Goal: Information Seeking & Learning: Learn about a topic

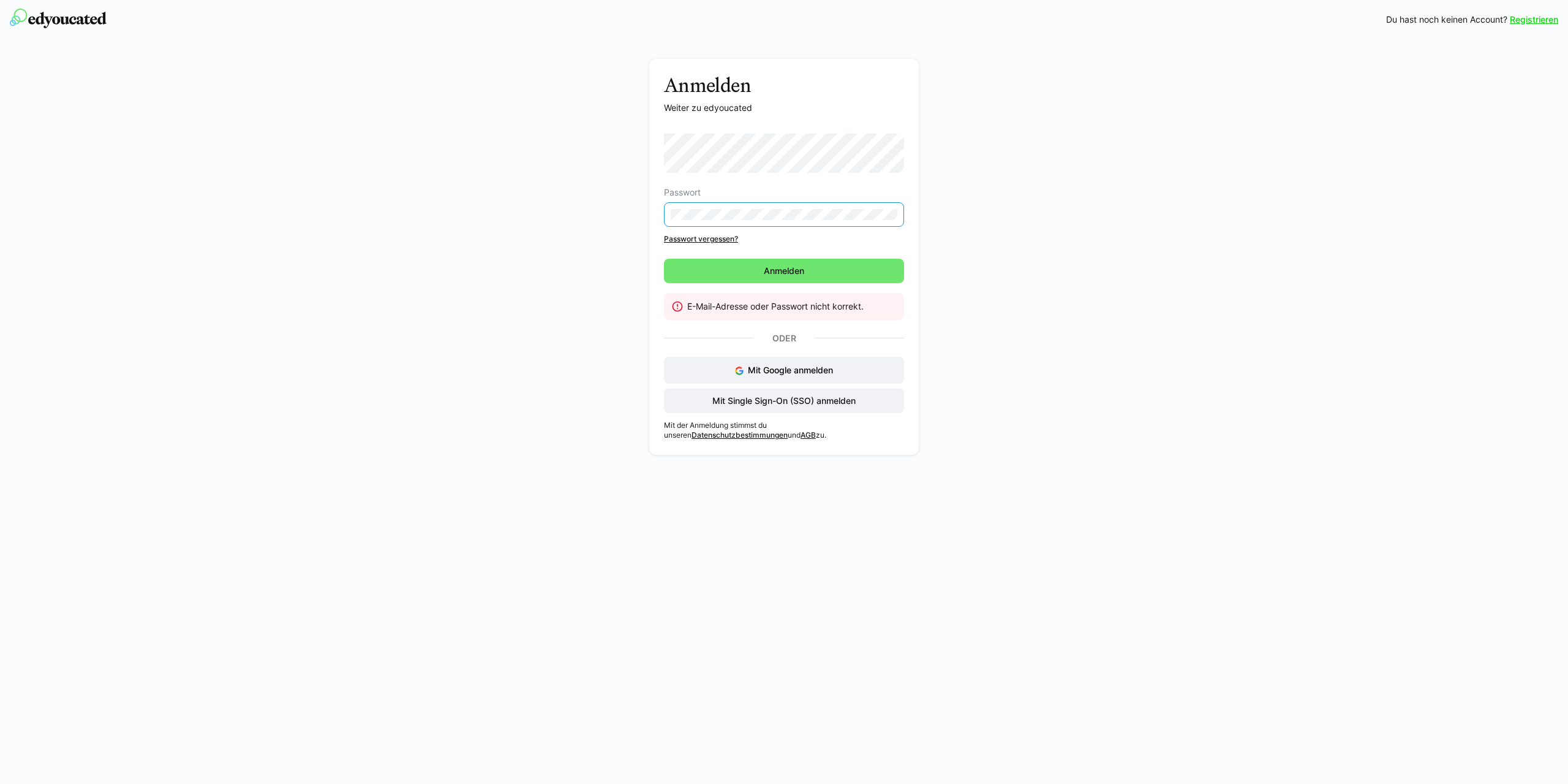
click at [513, 218] on div "Anmelden Weiter zu edyoucated Passwort Passwort vergessen? [GEOGRAPHIC_DATA] E-…" at bounding box center [784, 260] width 690 height 402
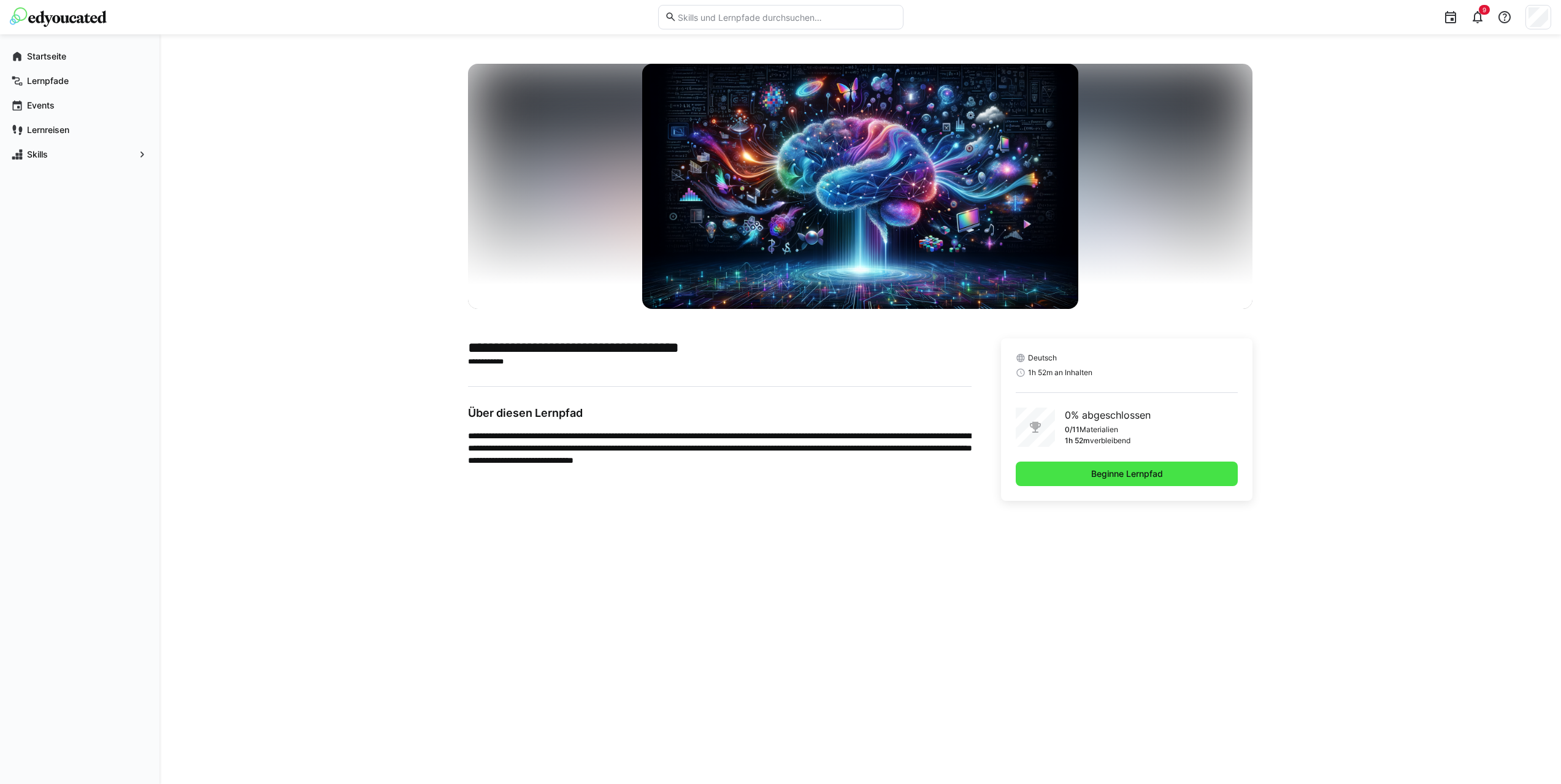
click at [1134, 476] on span "Beginne Lernpfad" at bounding box center [1126, 473] width 75 height 12
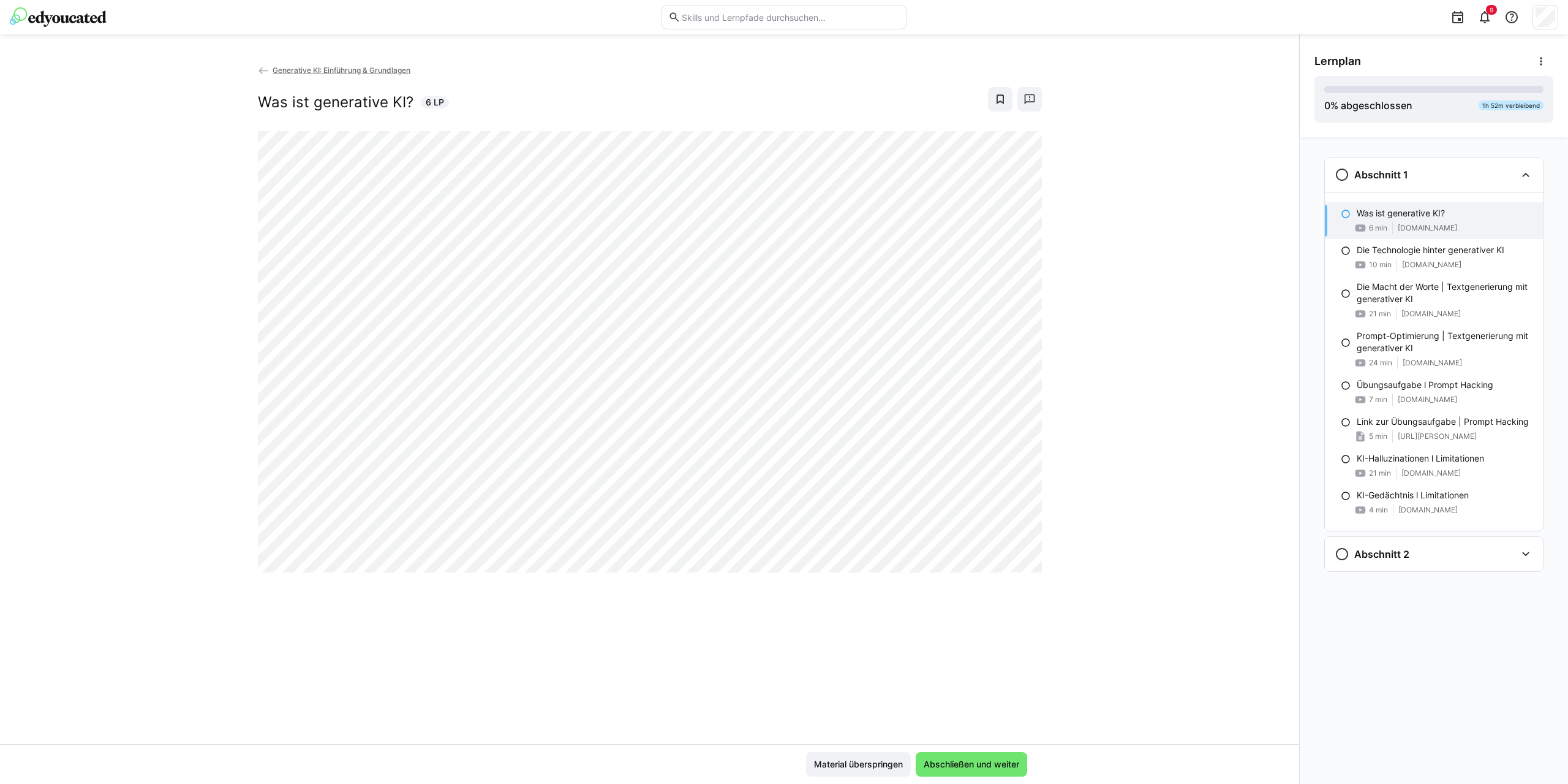
click at [264, 70] on eds-icon at bounding box center [264, 70] width 12 height 12
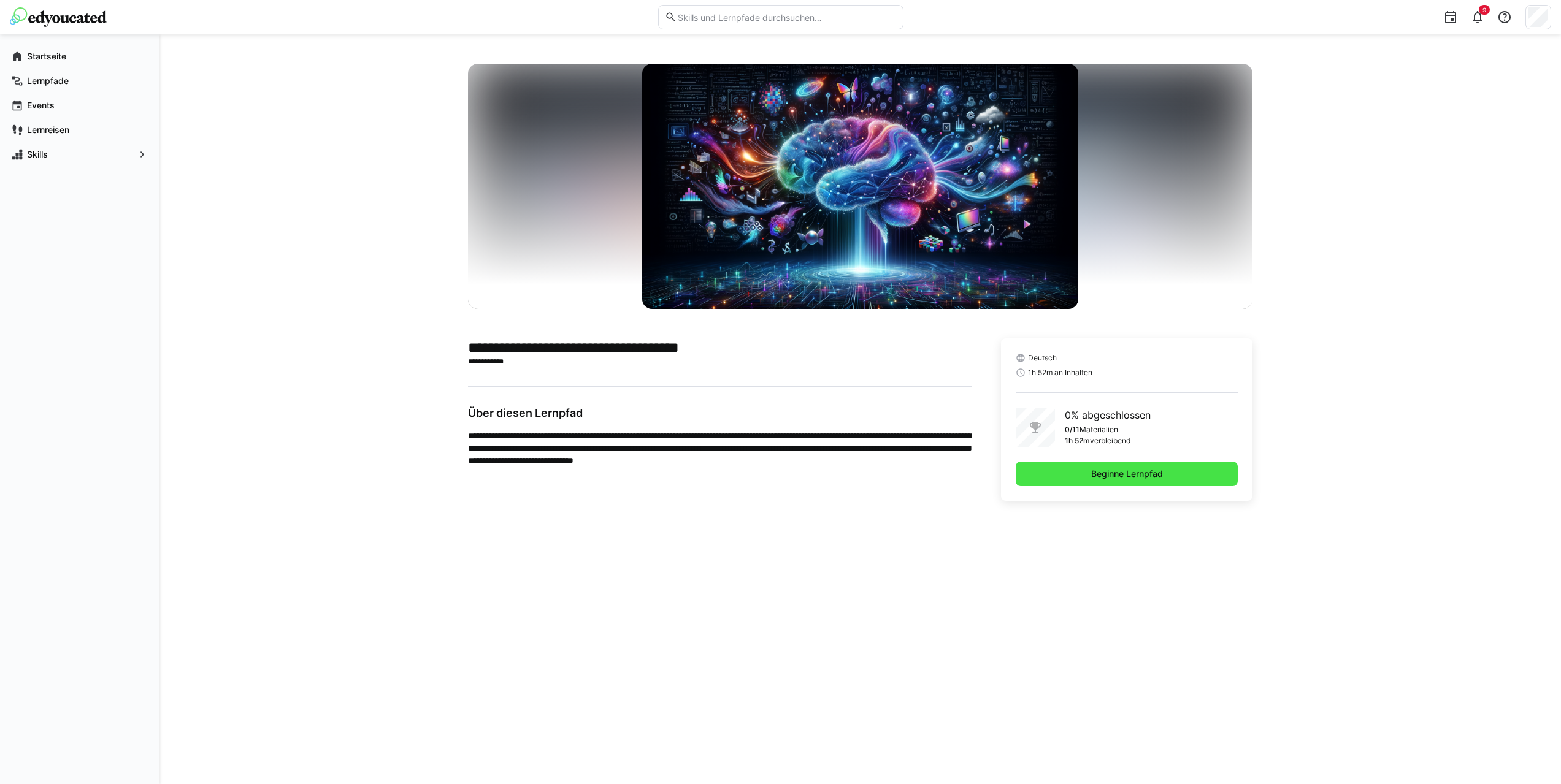
click at [1079, 467] on span "Beginne Lernpfad" at bounding box center [1127, 474] width 223 height 25
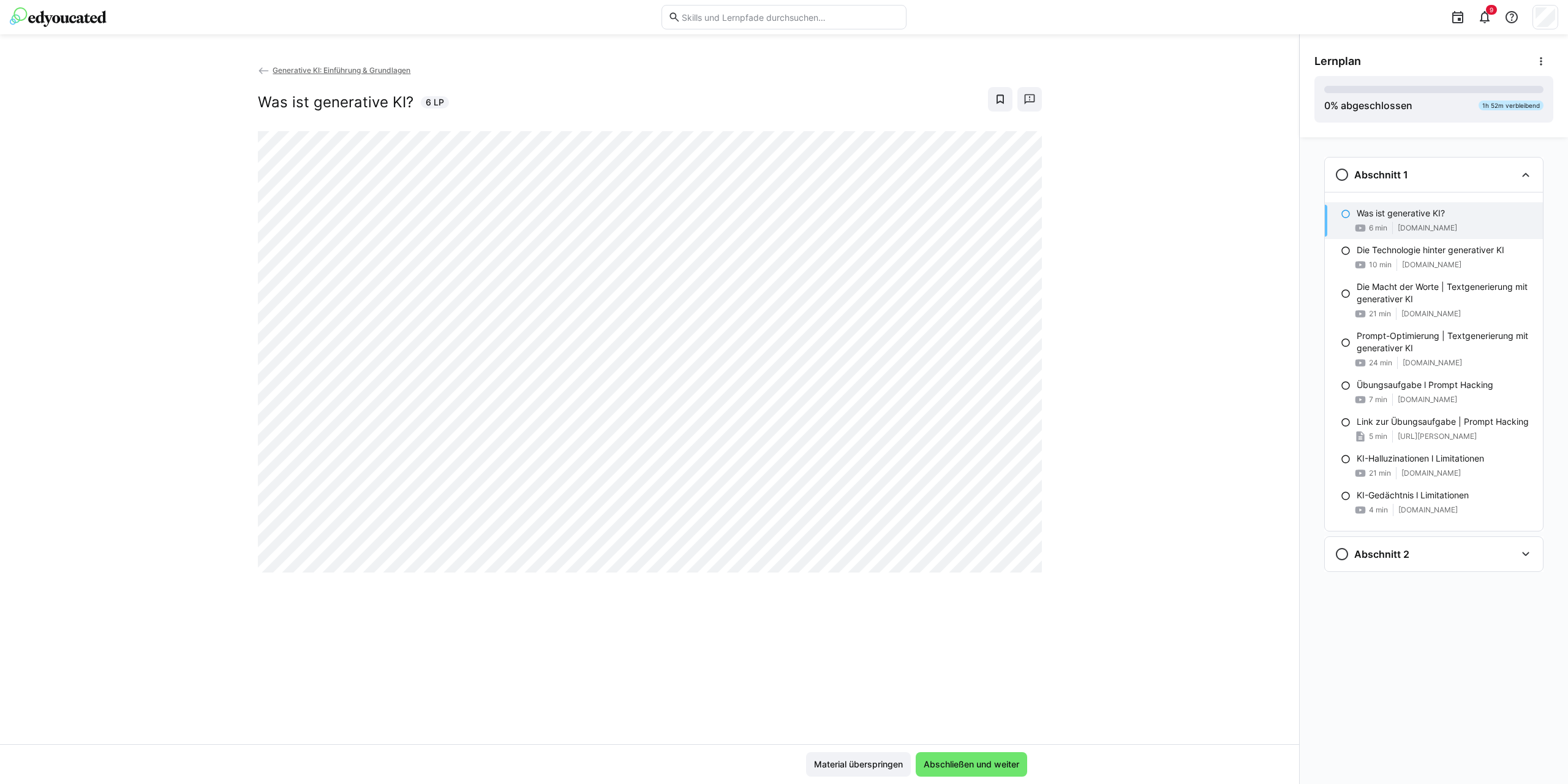
click at [1346, 216] on eds-icon at bounding box center [1346, 213] width 10 height 10
click at [1002, 772] on span "Abschließen und weiter" at bounding box center [971, 765] width 111 height 25
click at [981, 754] on span "Abschließen und weiter" at bounding box center [971, 765] width 111 height 25
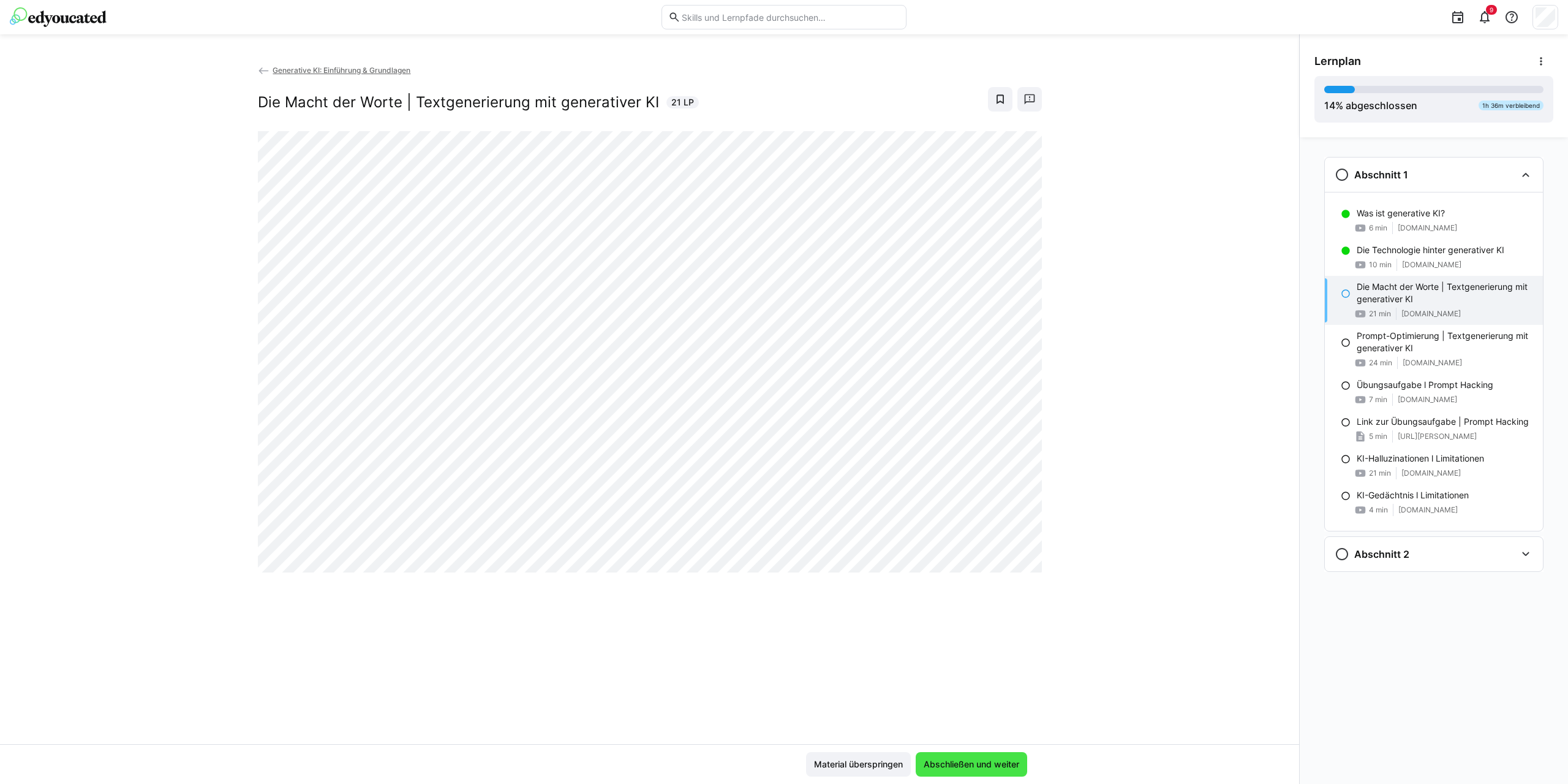
click at [980, 760] on span "Abschließen und weiter" at bounding box center [971, 764] width 99 height 12
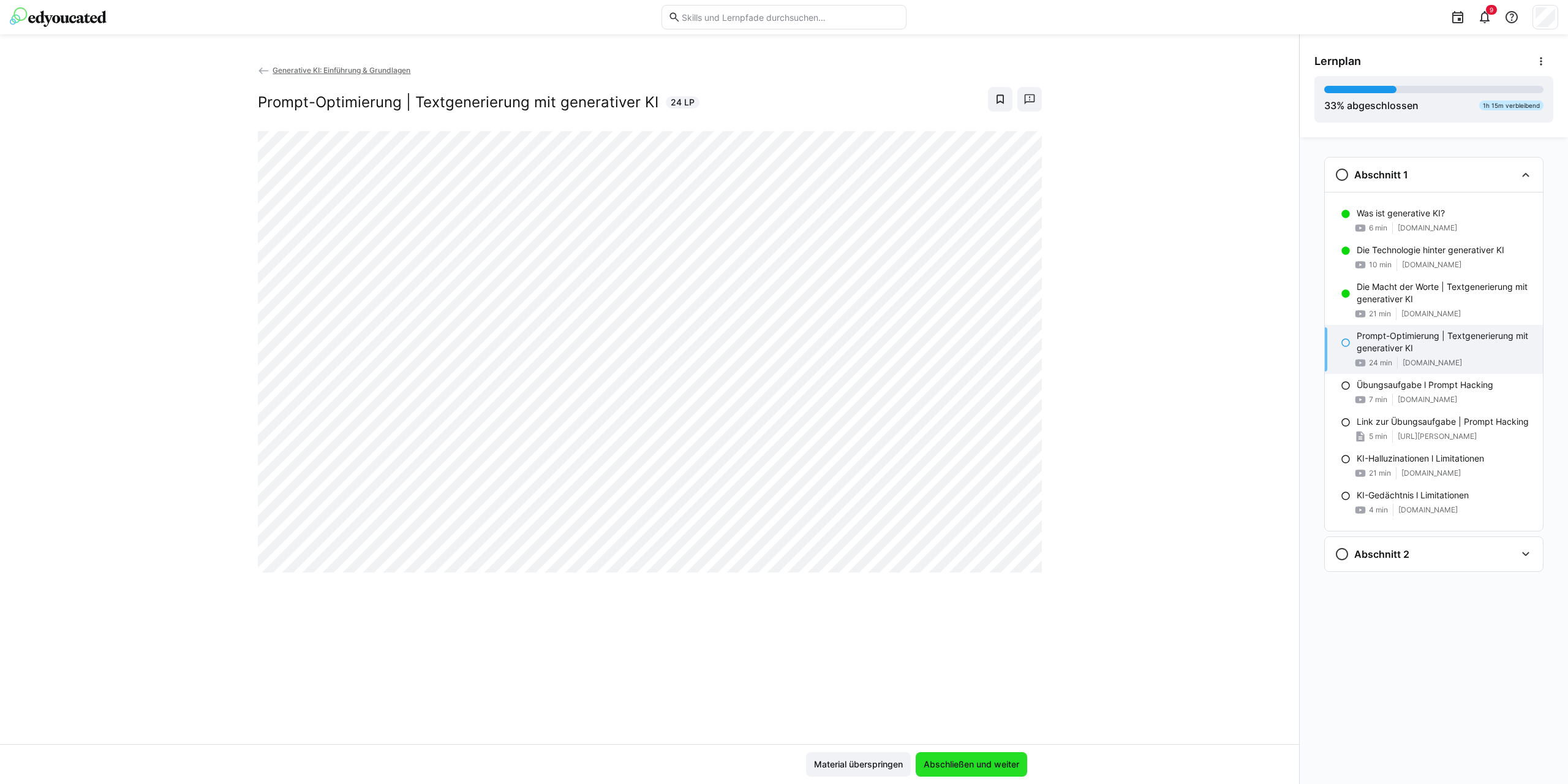
click at [980, 760] on span "Abschließen und weiter" at bounding box center [971, 764] width 99 height 12
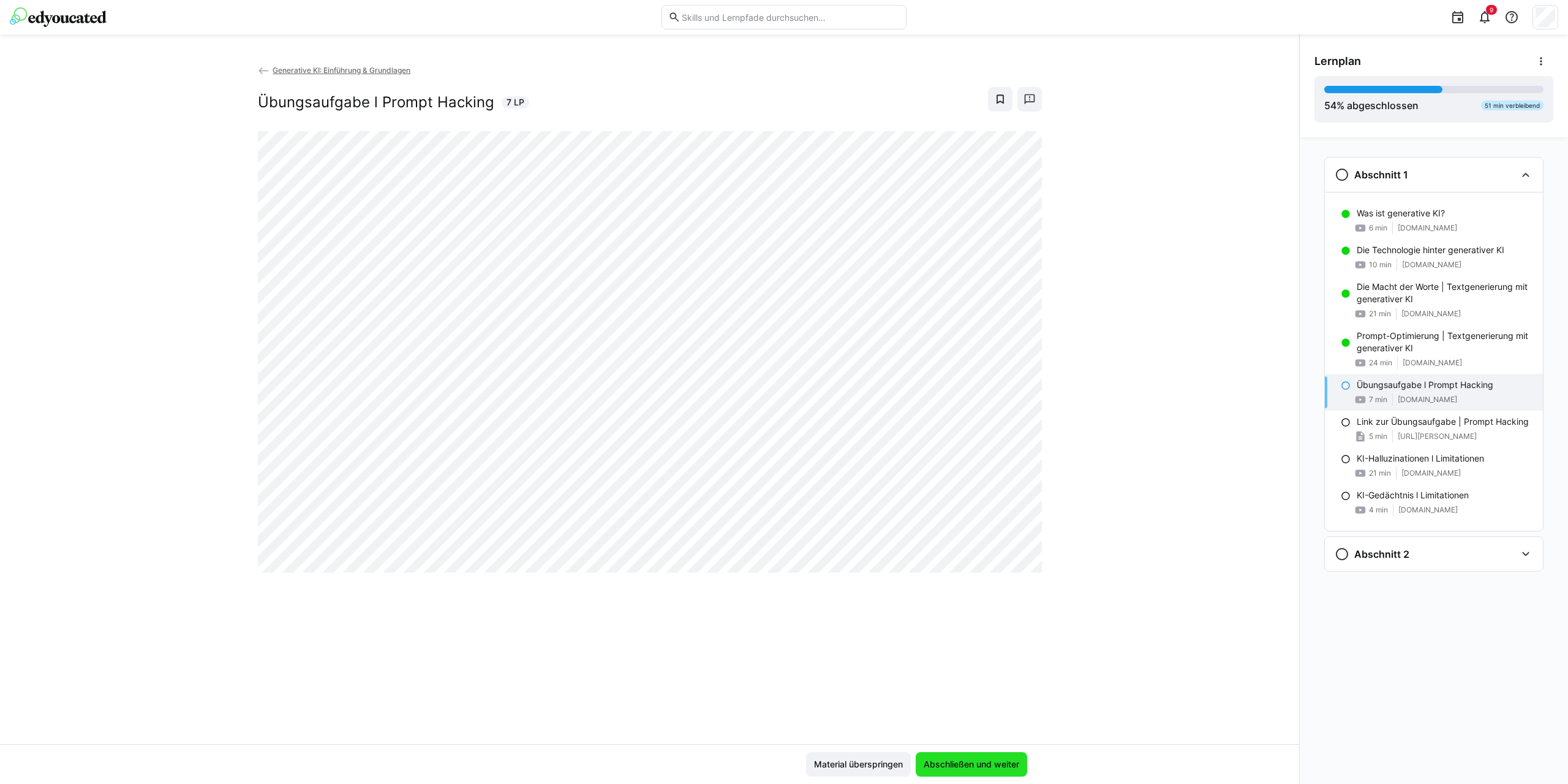
click at [980, 760] on span "Abschließen und weiter" at bounding box center [971, 764] width 99 height 12
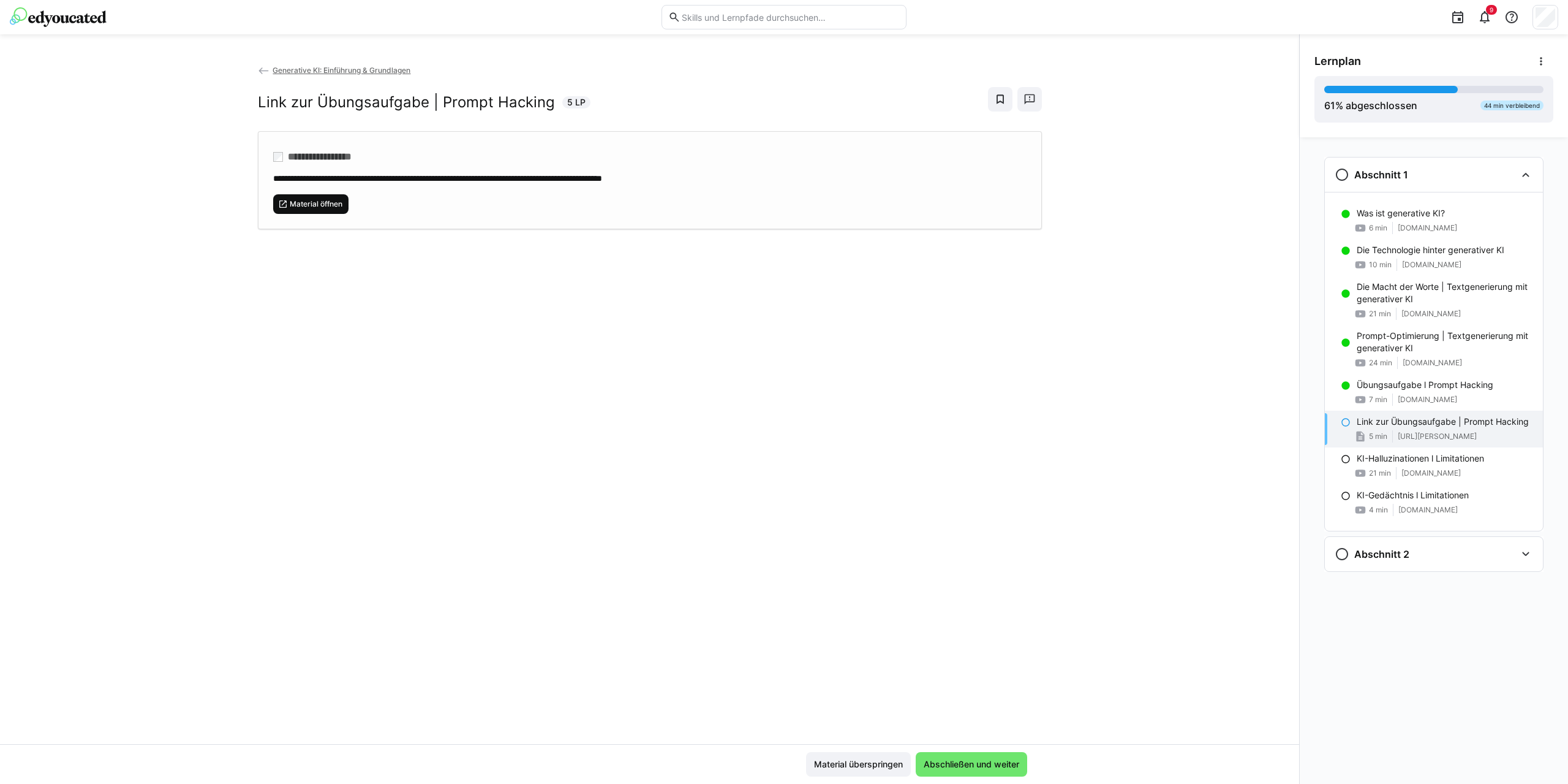
click at [327, 212] on span "Material öffnen" at bounding box center [311, 204] width 76 height 20
click at [989, 768] on span "Abschließen und weiter" at bounding box center [971, 764] width 99 height 12
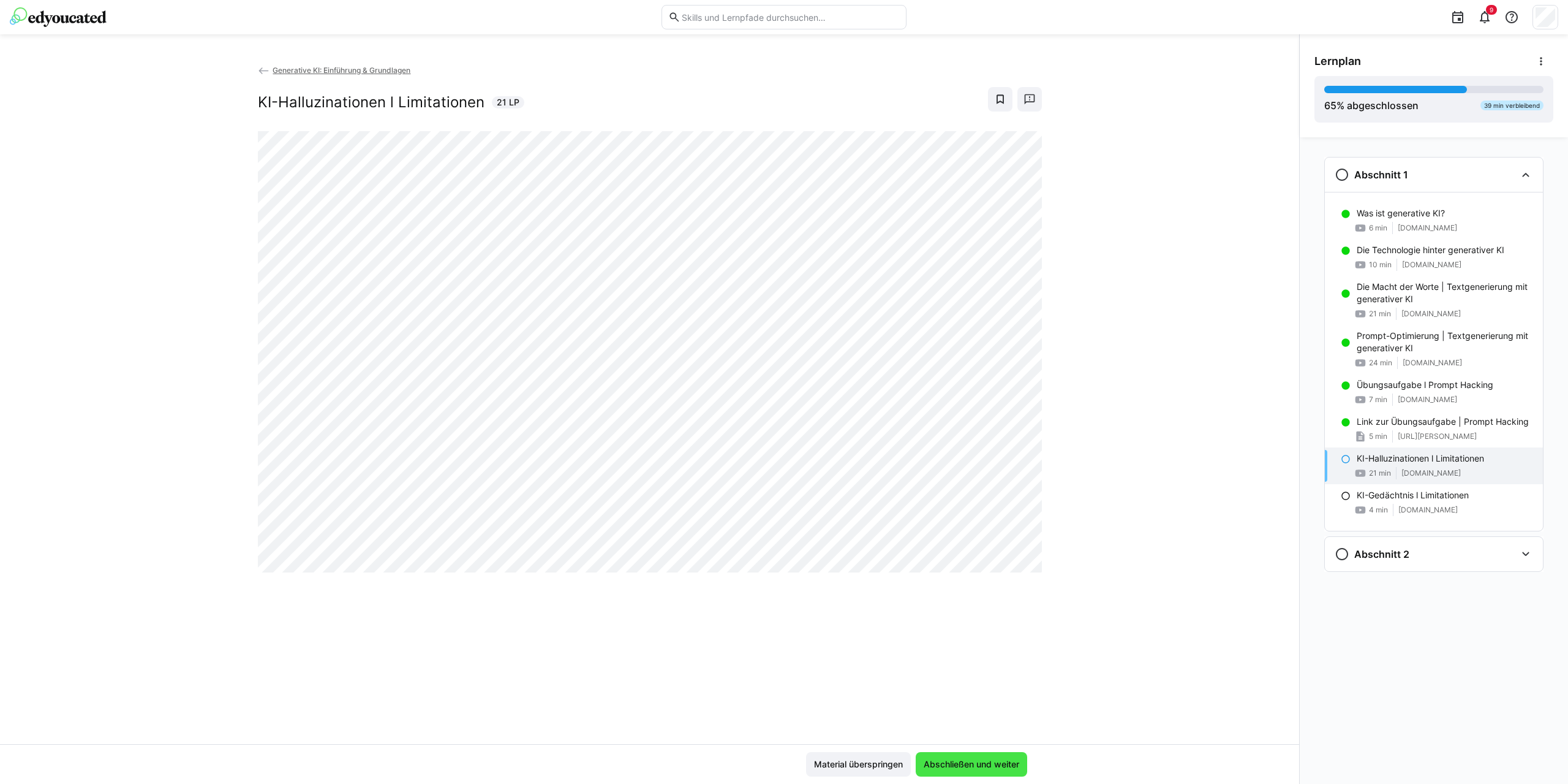
click at [946, 766] on span "Abschließen und weiter" at bounding box center [971, 764] width 99 height 12
click at [954, 755] on span "Abschließen und weiter" at bounding box center [971, 765] width 111 height 25
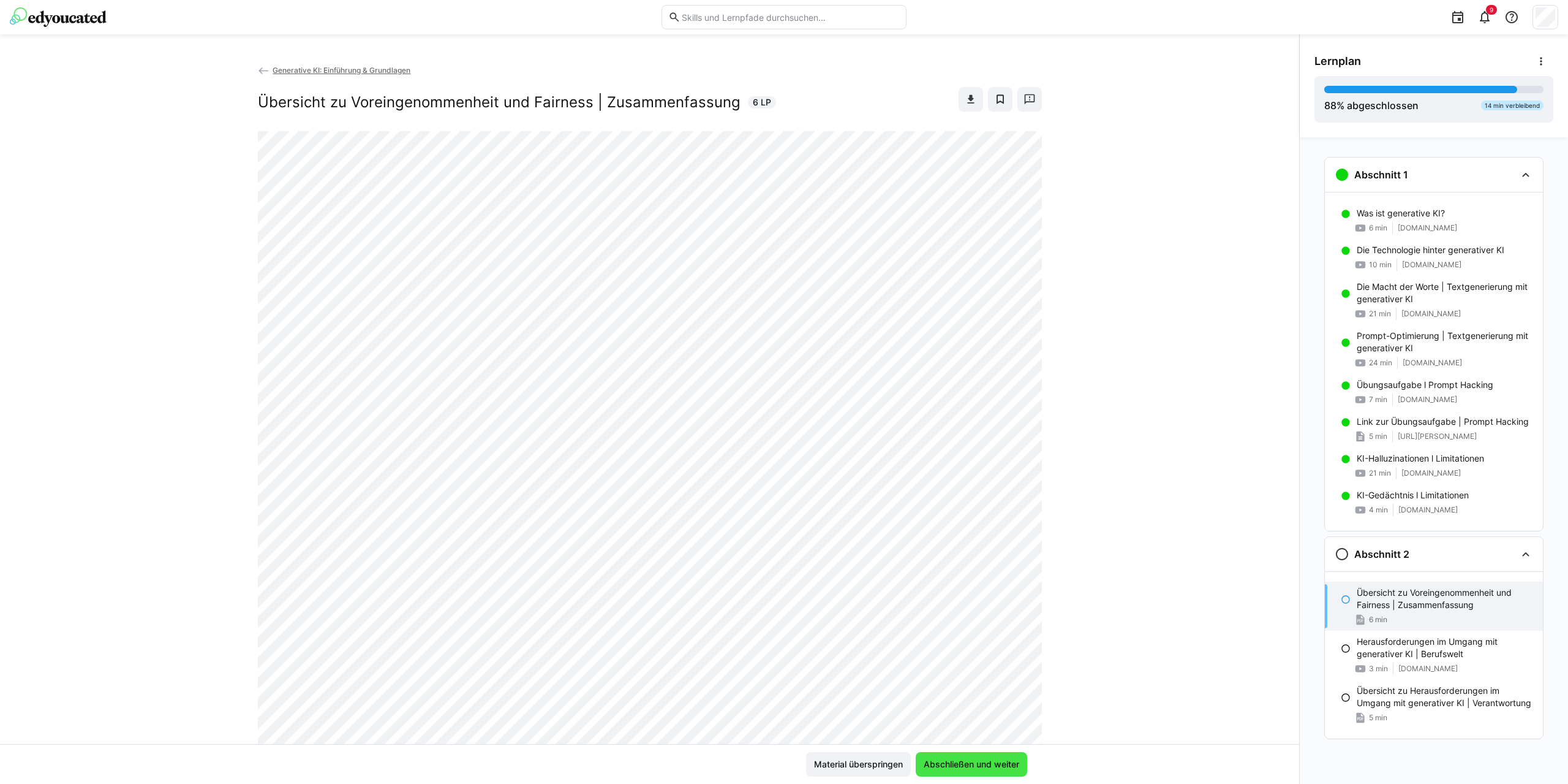
click at [1001, 766] on span "Abschließen und weiter" at bounding box center [971, 764] width 99 height 12
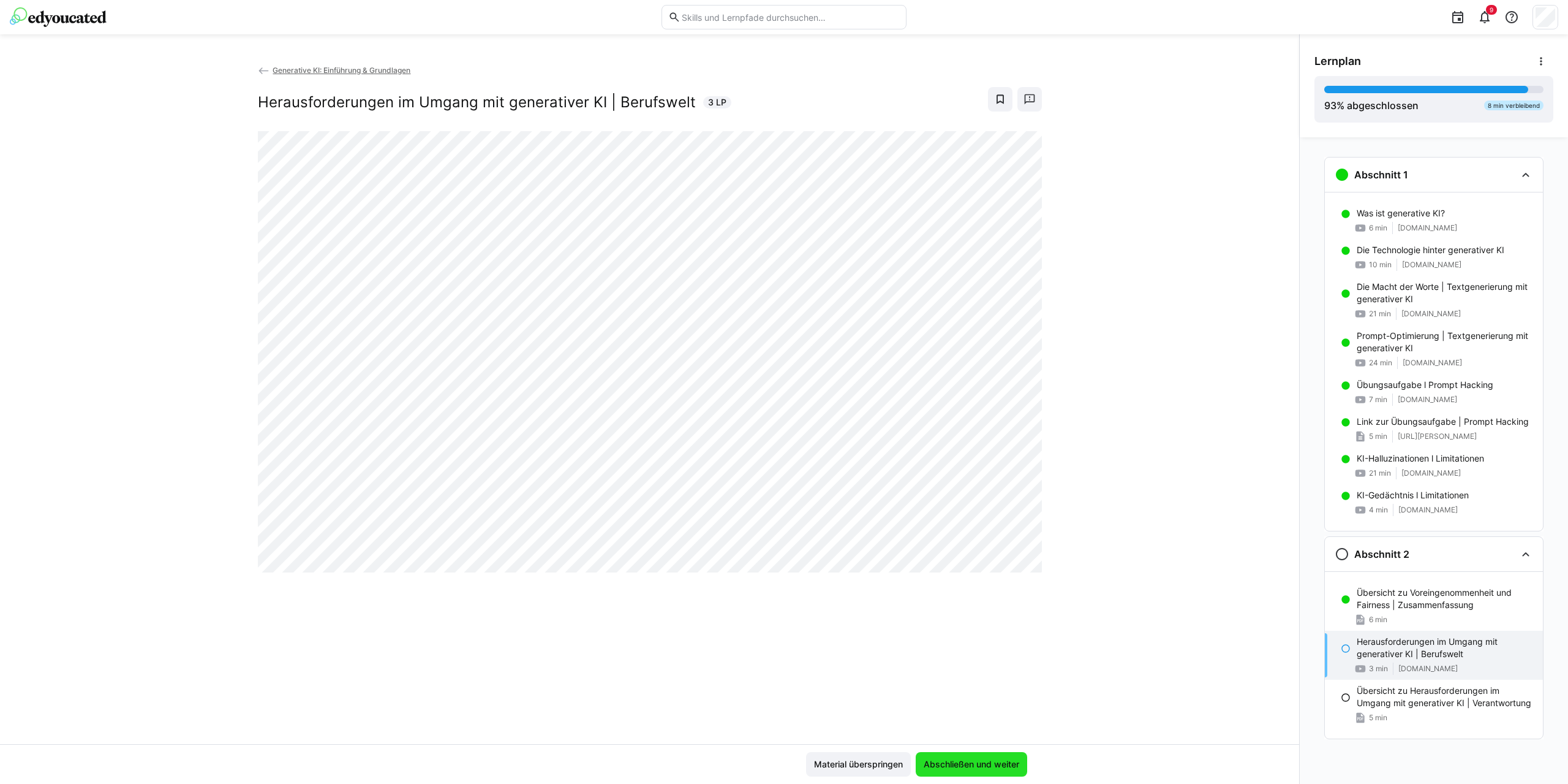
click at [934, 759] on span "Abschließen und weiter" at bounding box center [971, 764] width 99 height 12
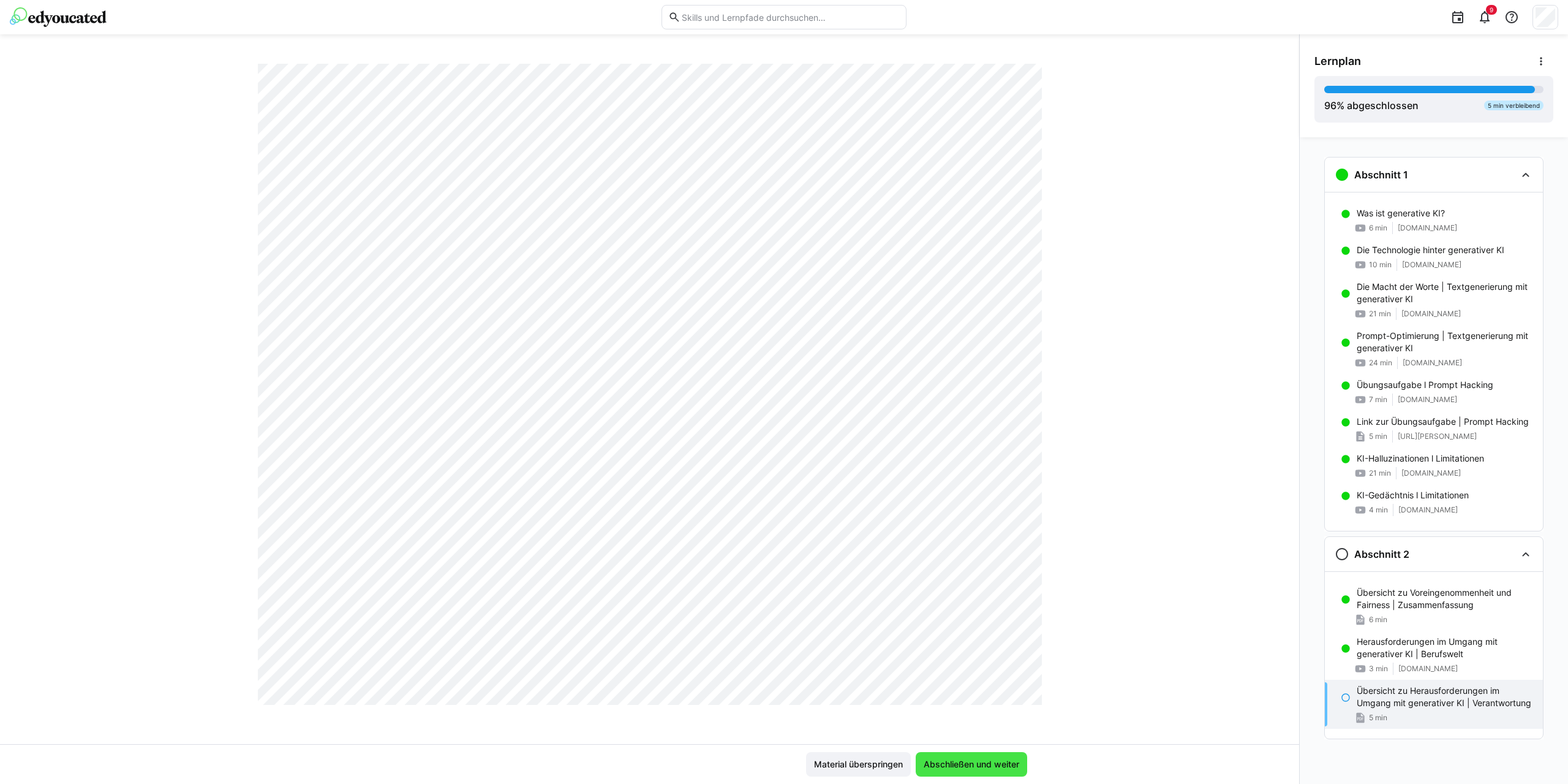
scroll to position [858, 0]
click at [982, 772] on span "Abschließen und weiter" at bounding box center [971, 765] width 111 height 25
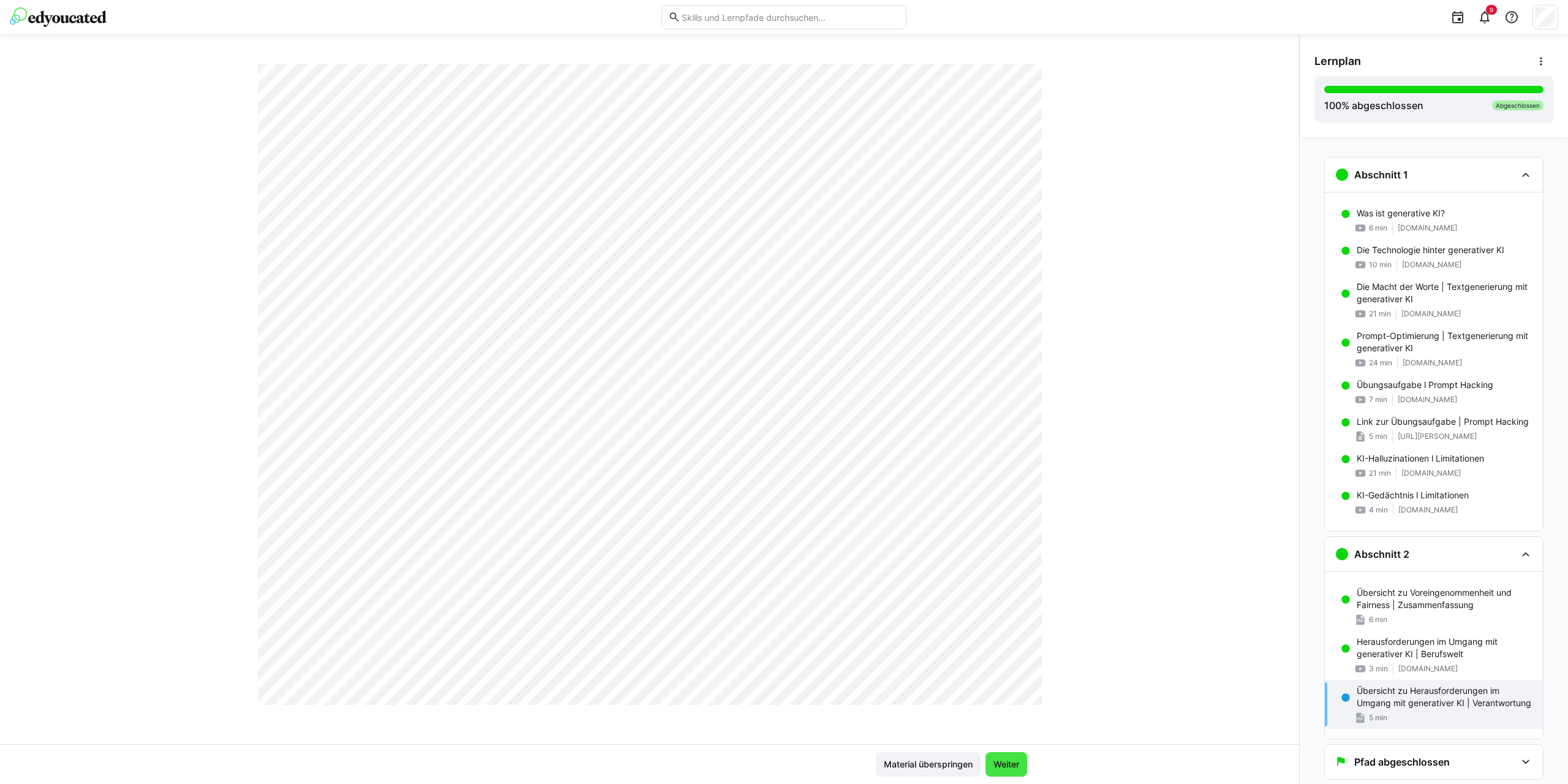
click at [1001, 770] on span "Weiter" at bounding box center [1006, 764] width 30 height 12
click at [1004, 768] on span "Weiter" at bounding box center [1006, 764] width 30 height 12
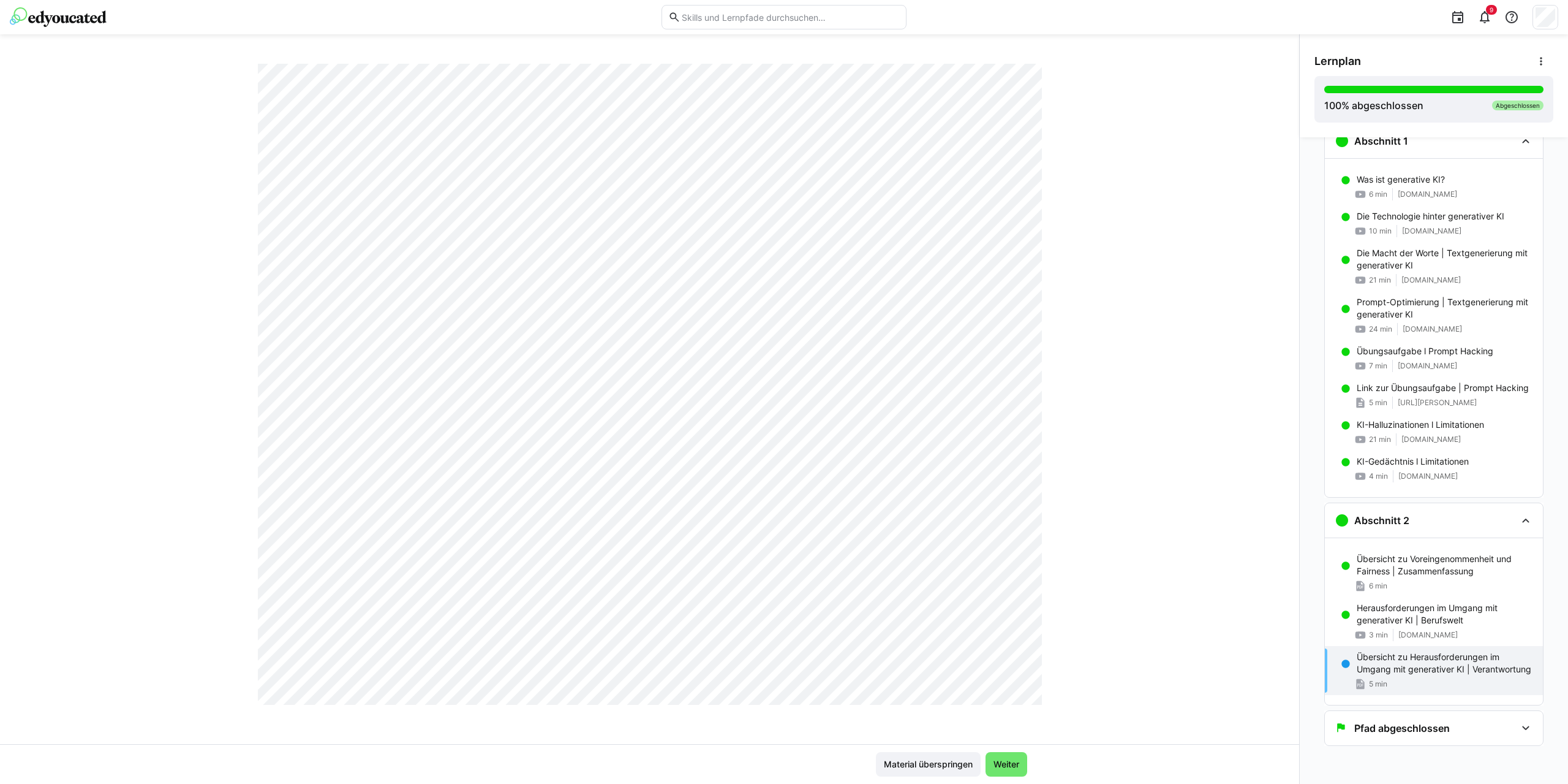
scroll to position [1618, 0]
click at [939, 759] on span "Material überspringen" at bounding box center [928, 764] width 92 height 12
click at [1012, 765] on span "Weiter" at bounding box center [1006, 764] width 30 height 12
click at [1387, 740] on div "Pfad abgeschlossen" at bounding box center [1434, 728] width 218 height 34
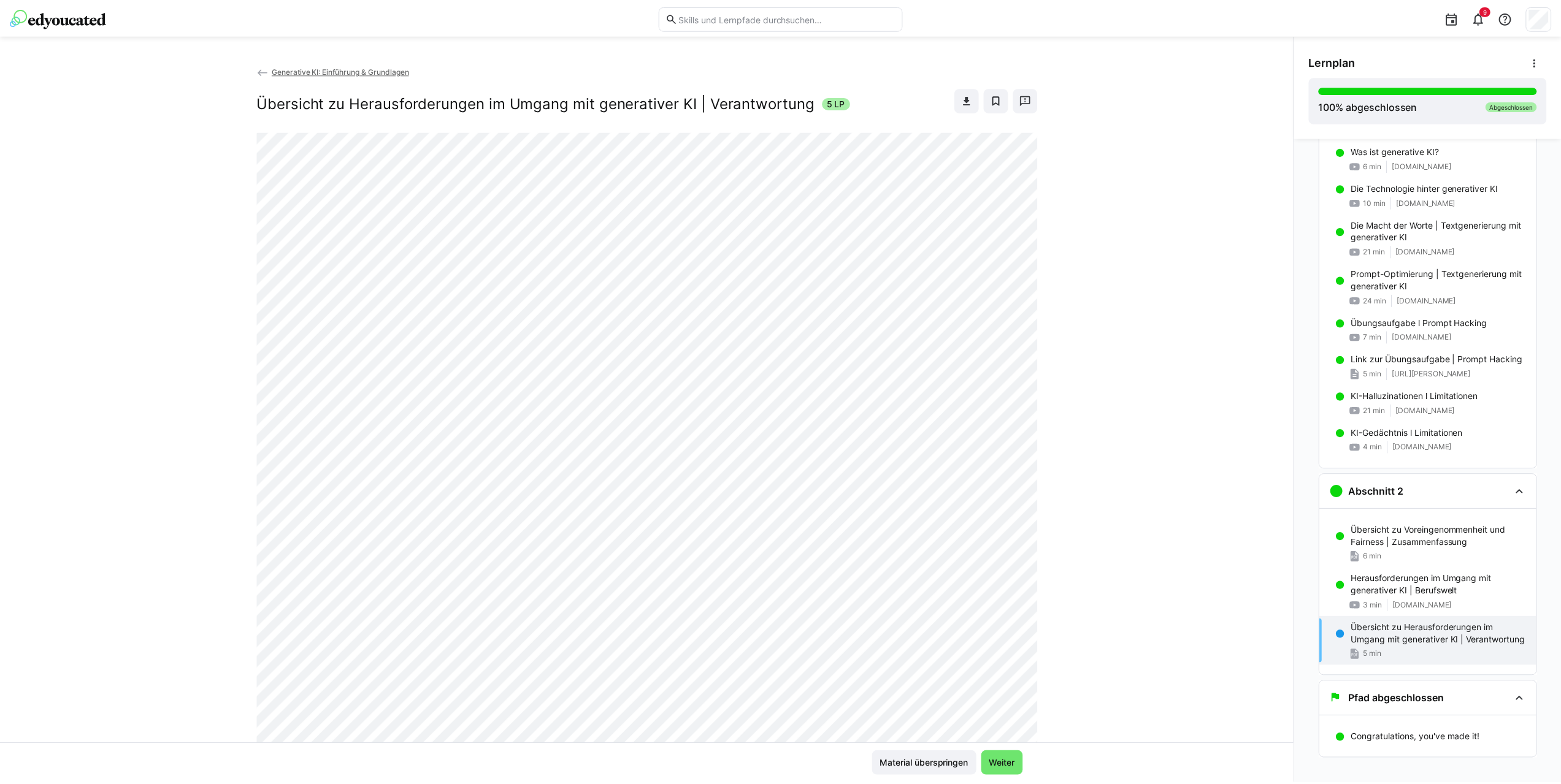
scroll to position [76, 0]
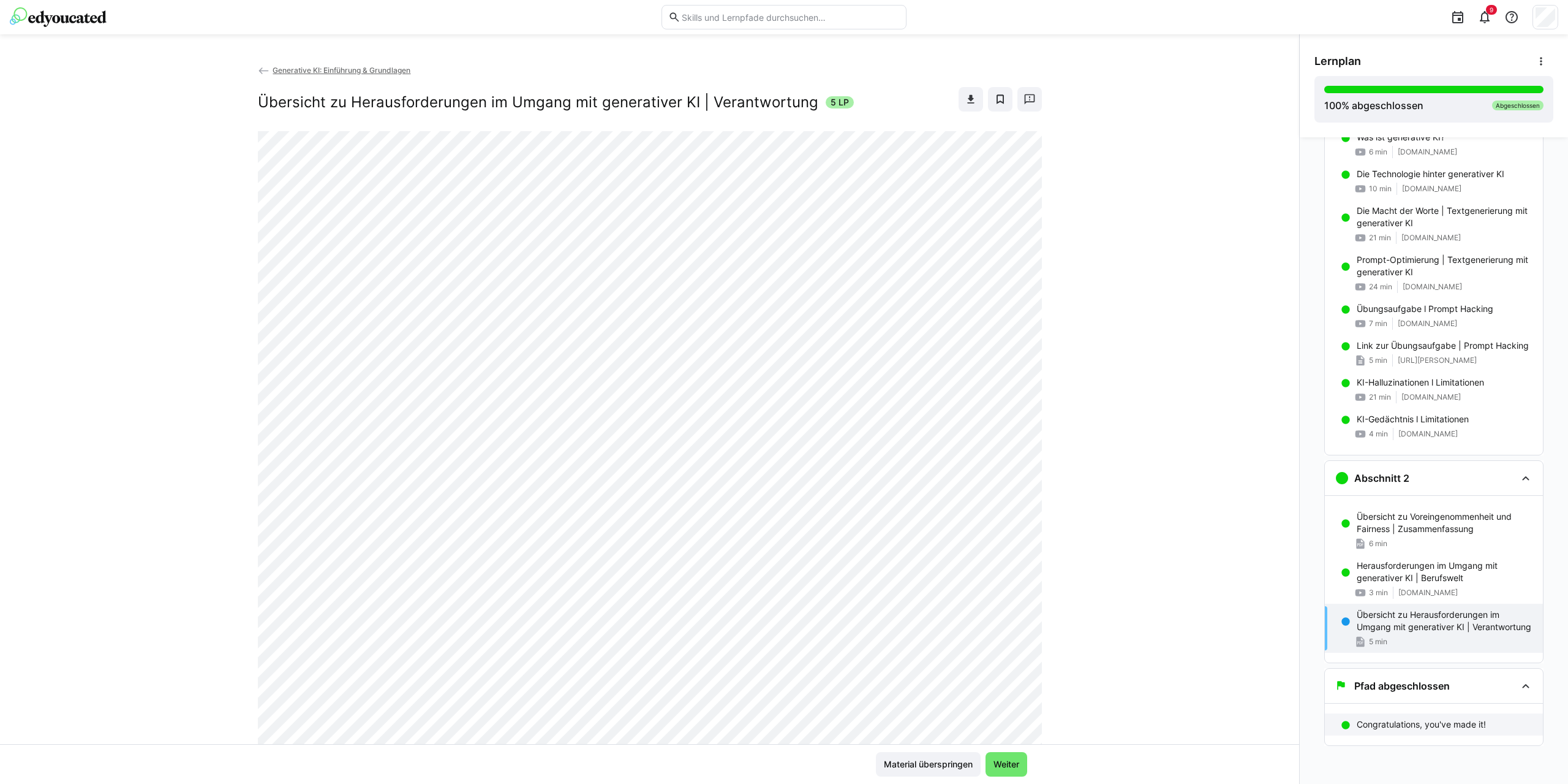
click at [1389, 723] on p "Congratulations, you've made it!" at bounding box center [1421, 724] width 129 height 12
click at [1018, 764] on span "Weiter" at bounding box center [1006, 765] width 42 height 25
click at [302, 65] on app-back-navigation "Generative KI: Einführung & Grundlagen" at bounding box center [650, 70] width 784 height 13
click at [304, 68] on span "Generative KI: Einführung & Grundlagen" at bounding box center [341, 70] width 138 height 10
